Goal: Information Seeking & Learning: Learn about a topic

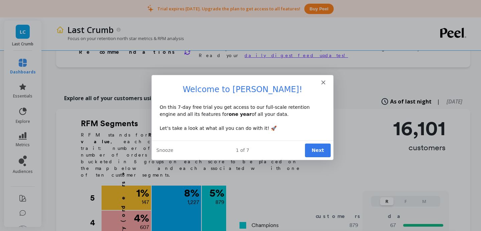
click at [141, 97] on div "Product tour overlay" at bounding box center [240, 115] width 481 height 231
click at [323, 81] on polygon "Close" at bounding box center [323, 82] width 4 height 4
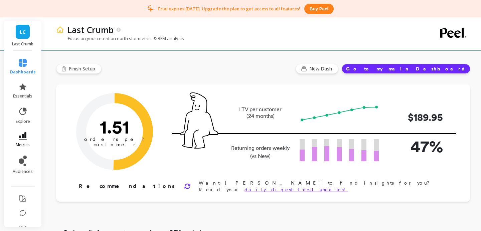
click at [21, 137] on icon at bounding box center [23, 135] width 8 height 7
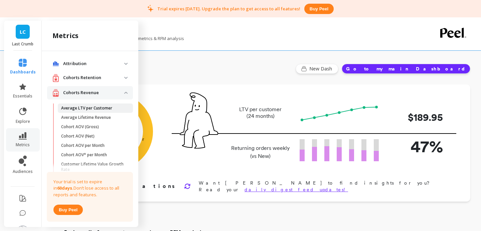
click at [91, 112] on link "Average LTV per Customer" at bounding box center [95, 107] width 75 height 9
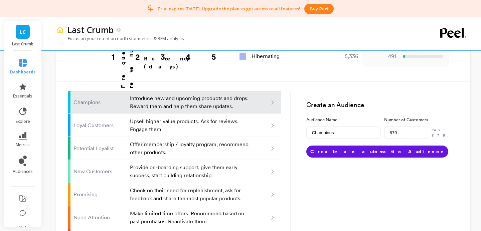
scroll to position [399, 0]
click at [24, 159] on icon at bounding box center [23, 161] width 8 height 11
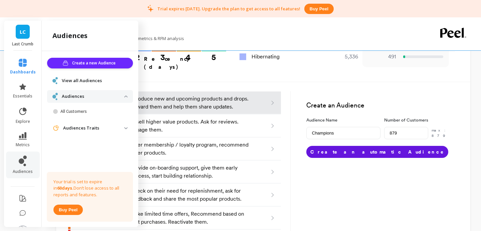
click at [30, 154] on li "audiences" at bounding box center [23, 165] width 34 height 27
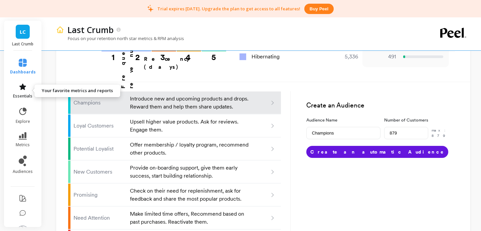
click at [19, 97] on span "essentials" at bounding box center [22, 95] width 19 height 5
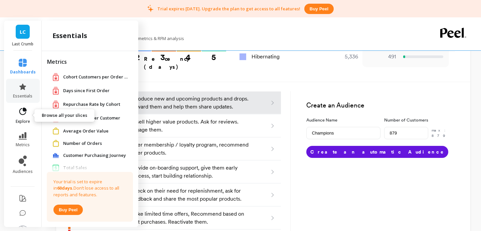
click at [19, 114] on icon at bounding box center [22, 111] width 9 height 9
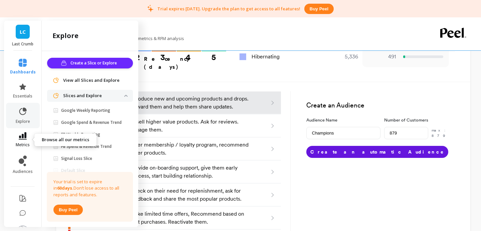
click at [21, 139] on link "metrics" at bounding box center [23, 139] width 26 height 15
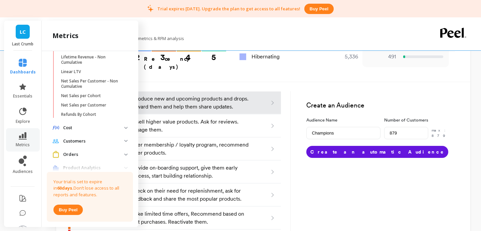
scroll to position [234, 0]
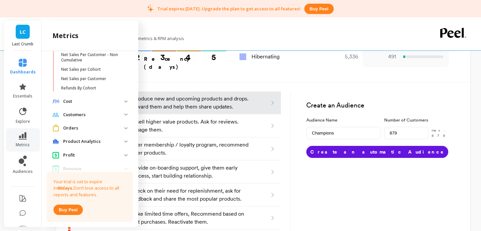
click at [71, 141] on p "Product Analytics" at bounding box center [93, 141] width 61 height 7
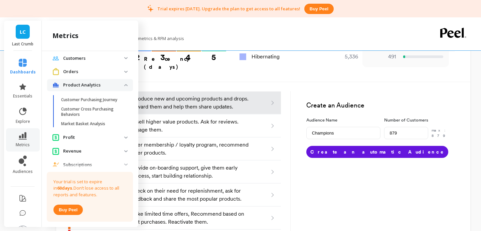
scroll to position [300, 0]
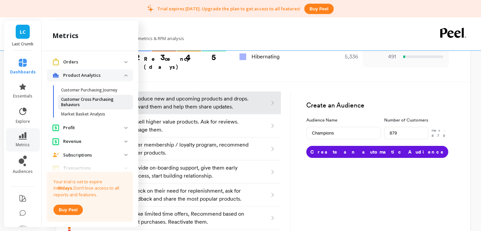
click at [92, 98] on p "Customer Cross Purchasing Behaviors" at bounding box center [93, 102] width 64 height 11
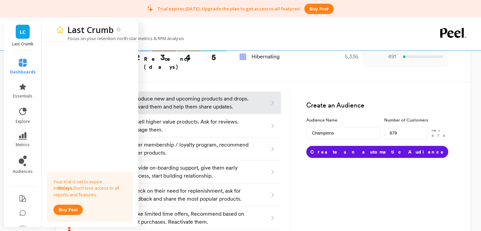
scroll to position [0, 0]
